Goal: Navigation & Orientation: Find specific page/section

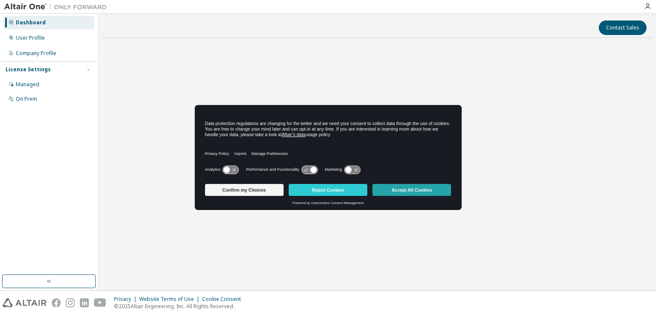
click at [390, 186] on button "Accept All Cookies" at bounding box center [412, 190] width 79 height 12
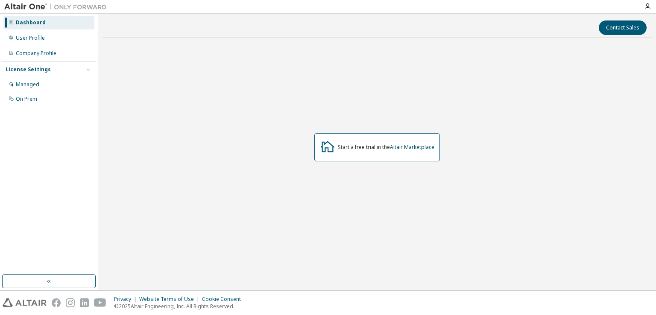
click at [337, 145] on div "Start a free trial in the Altair Marketplace" at bounding box center [378, 147] width 126 height 28
click at [53, 24] on div "Dashboard" at bounding box center [48, 23] width 91 height 14
click at [50, 39] on div "User Profile" at bounding box center [48, 38] width 91 height 14
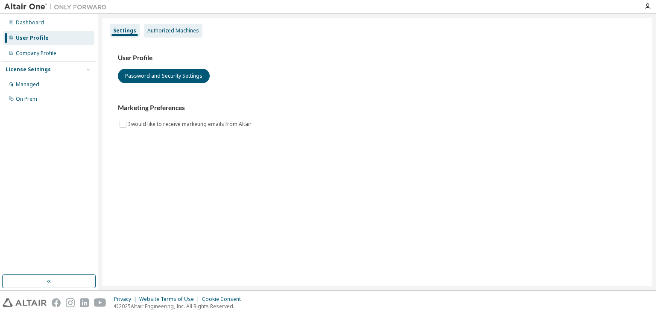
click at [166, 27] on div "Authorized Machines" at bounding box center [173, 30] width 52 height 7
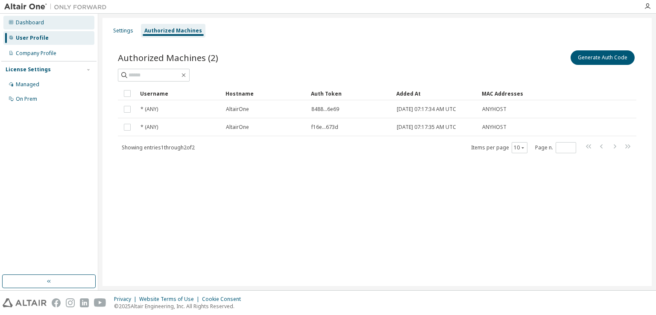
click at [82, 24] on div "Dashboard" at bounding box center [48, 23] width 91 height 14
